Goal: Task Accomplishment & Management: Manage account settings

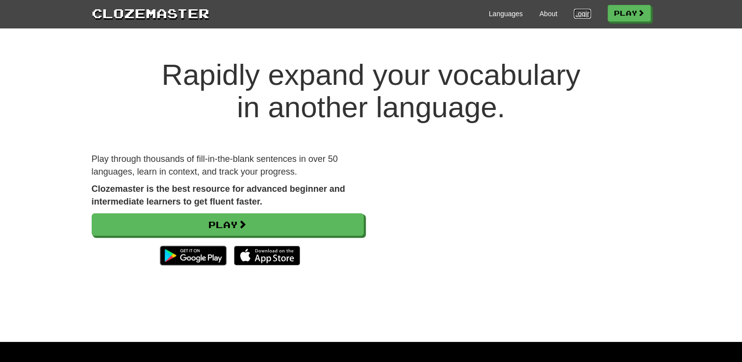
click at [581, 13] on link "Login" at bounding box center [582, 14] width 17 height 10
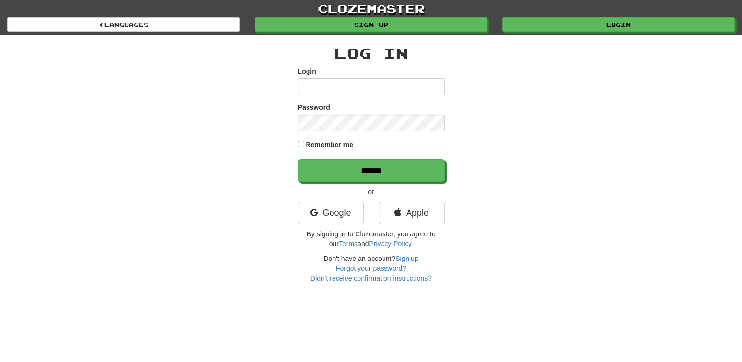
click at [405, 86] on input "Login" at bounding box center [371, 86] width 147 height 17
type input "**********"
click at [298, 159] on input "******" at bounding box center [371, 170] width 147 height 23
